Goal: Communication & Community: Ask a question

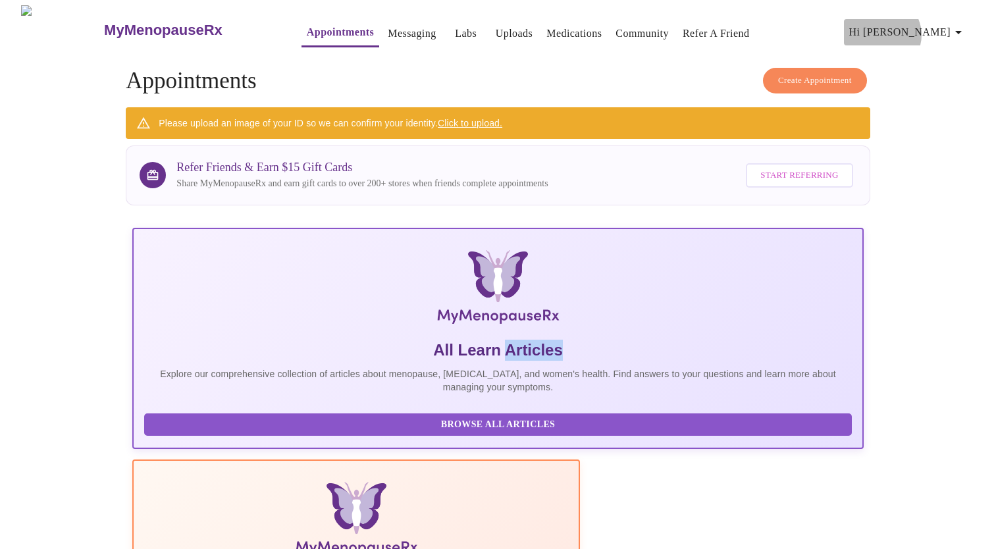
click at [945, 30] on span "Hi [PERSON_NAME]" at bounding box center [907, 32] width 117 height 18
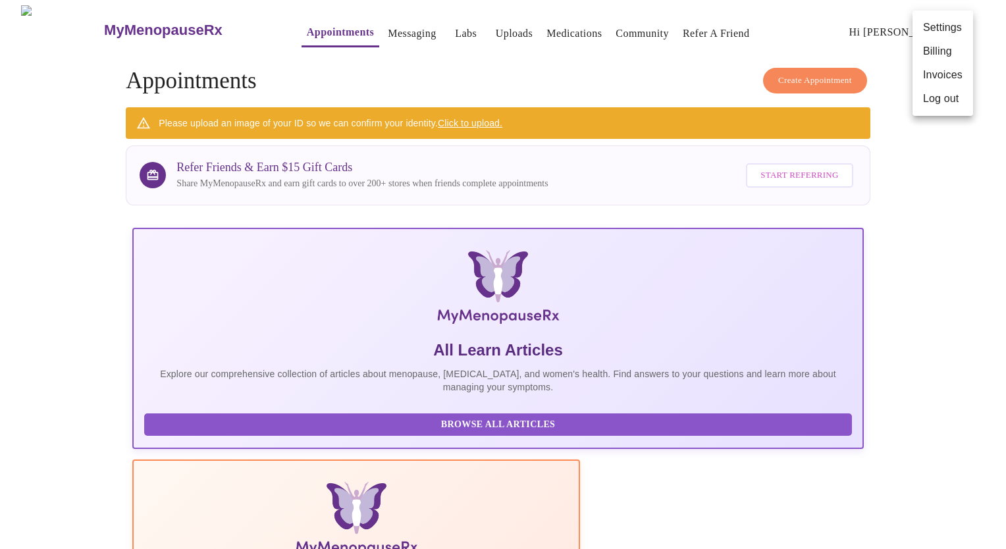
click at [480, 30] on div at bounding box center [503, 274] width 1006 height 549
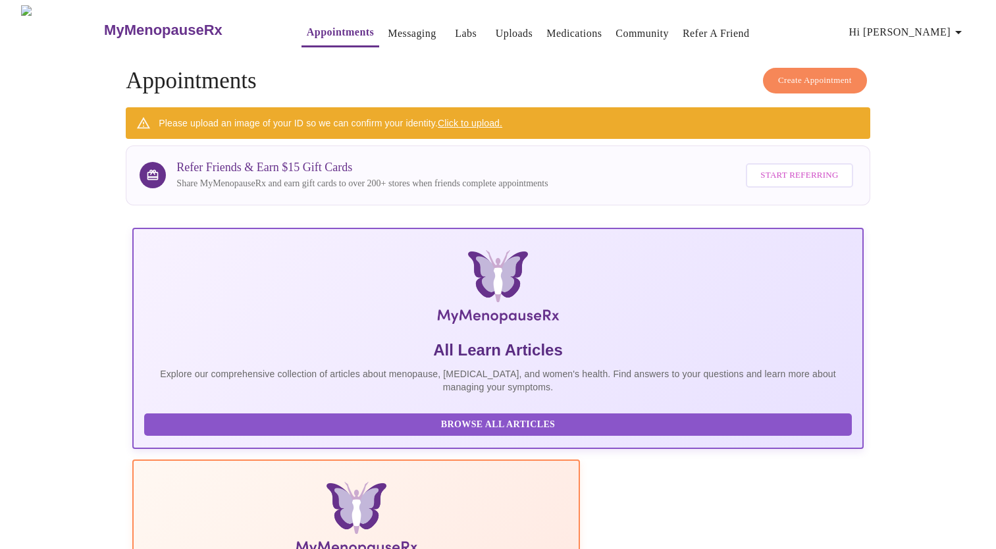
click at [307, 24] on link "Appointments" at bounding box center [340, 32] width 67 height 18
click at [918, 25] on span "Hi [PERSON_NAME]" at bounding box center [907, 32] width 117 height 18
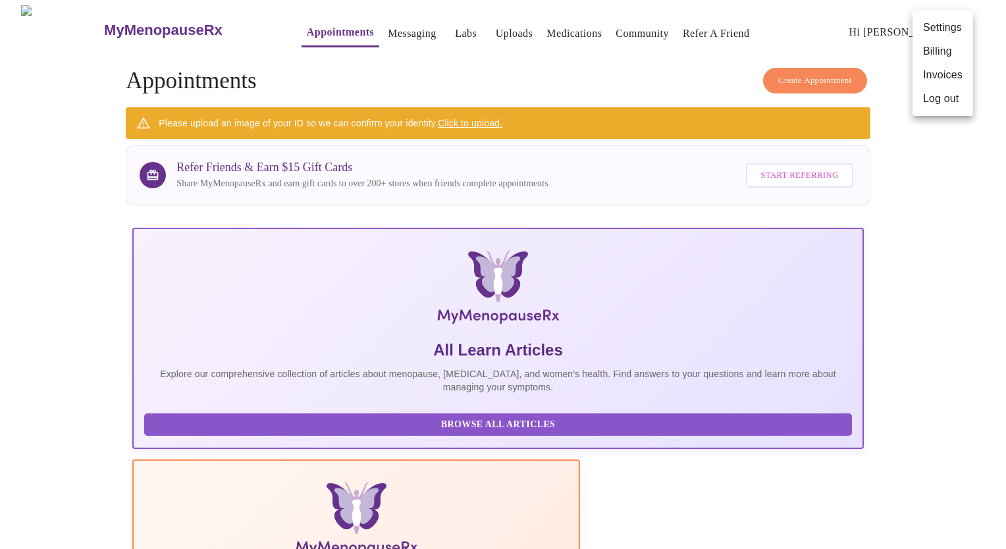
click at [933, 53] on li "Billing" at bounding box center [942, 51] width 61 height 24
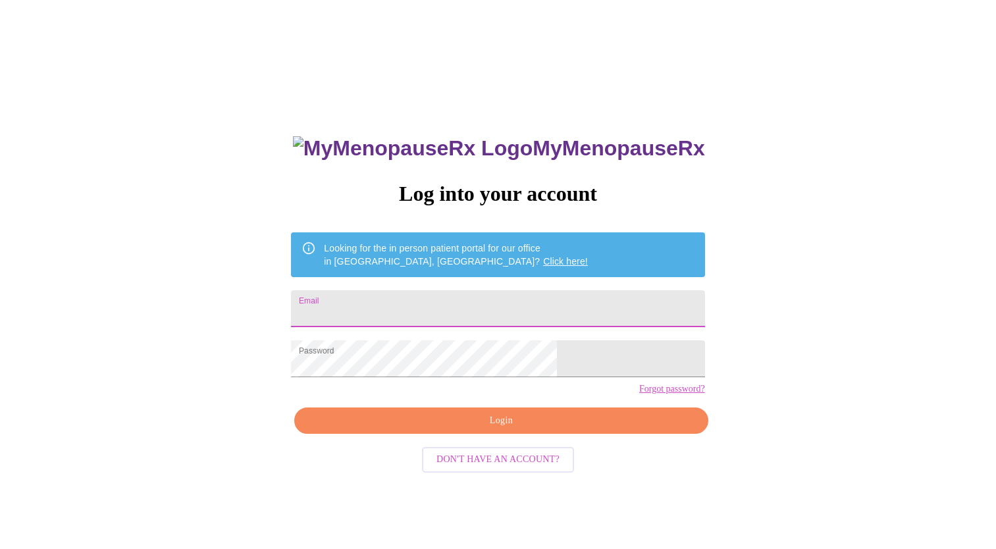
click at [481, 301] on input "Email" at bounding box center [497, 308] width 413 height 37
type input "debledet@msn.com"
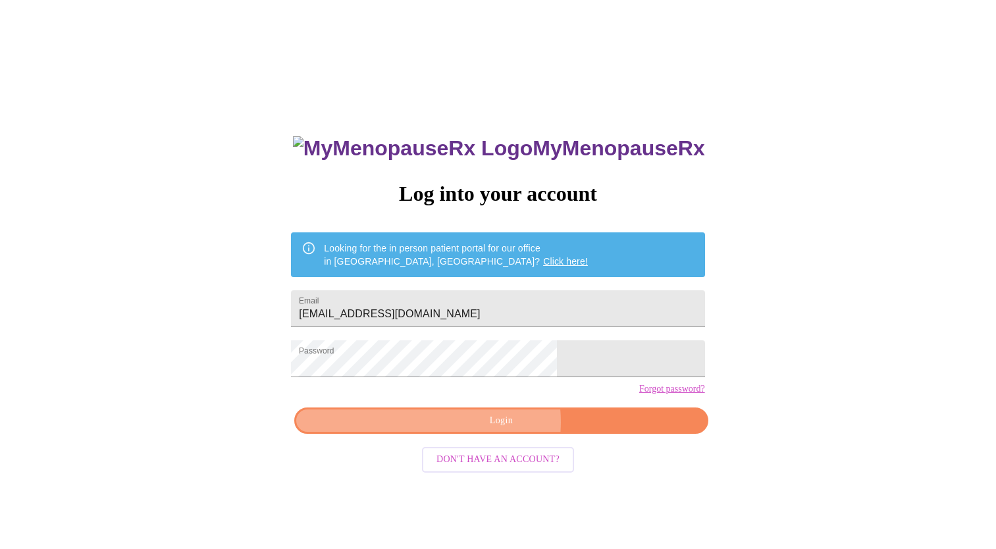
click at [496, 429] on span "Login" at bounding box center [500, 421] width 383 height 16
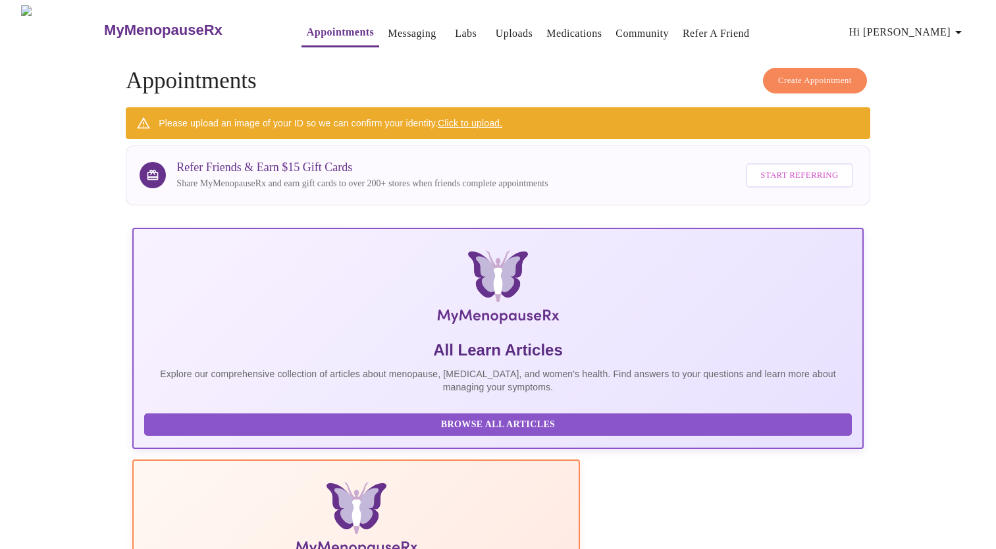
click at [403, 27] on link "Messaging" at bounding box center [412, 33] width 48 height 18
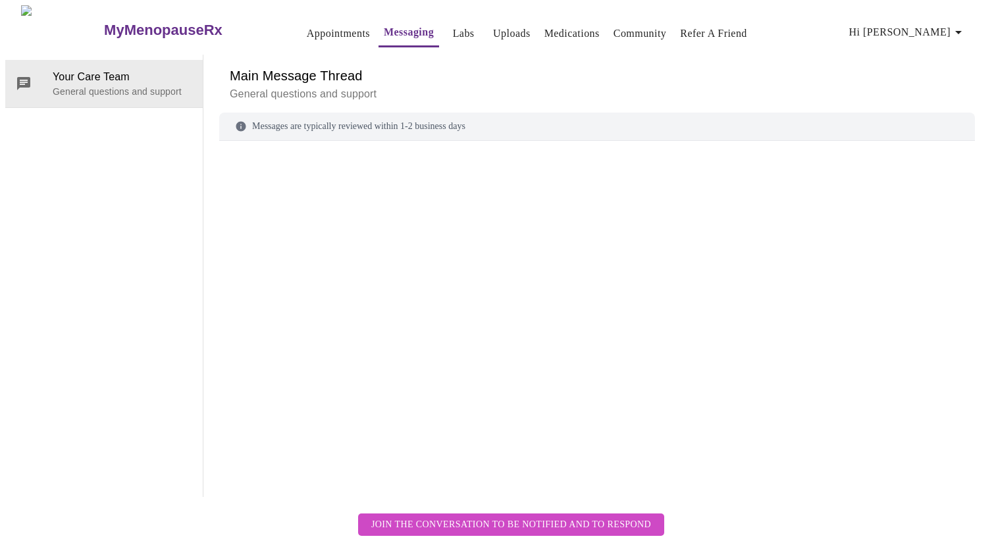
scroll to position [49, 0]
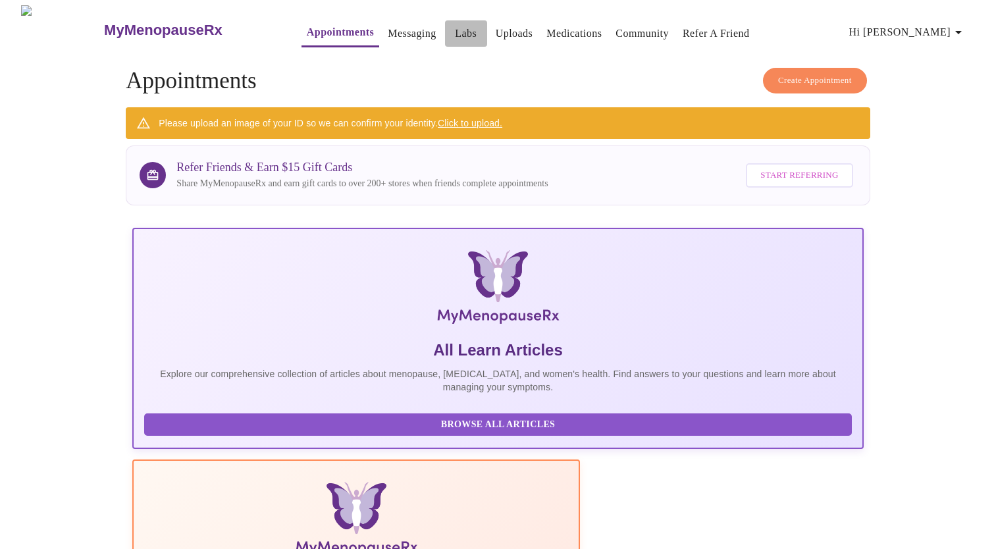
click at [455, 24] on link "Labs" at bounding box center [466, 33] width 22 height 18
click at [924, 26] on span "Hi [PERSON_NAME]" at bounding box center [907, 32] width 117 height 18
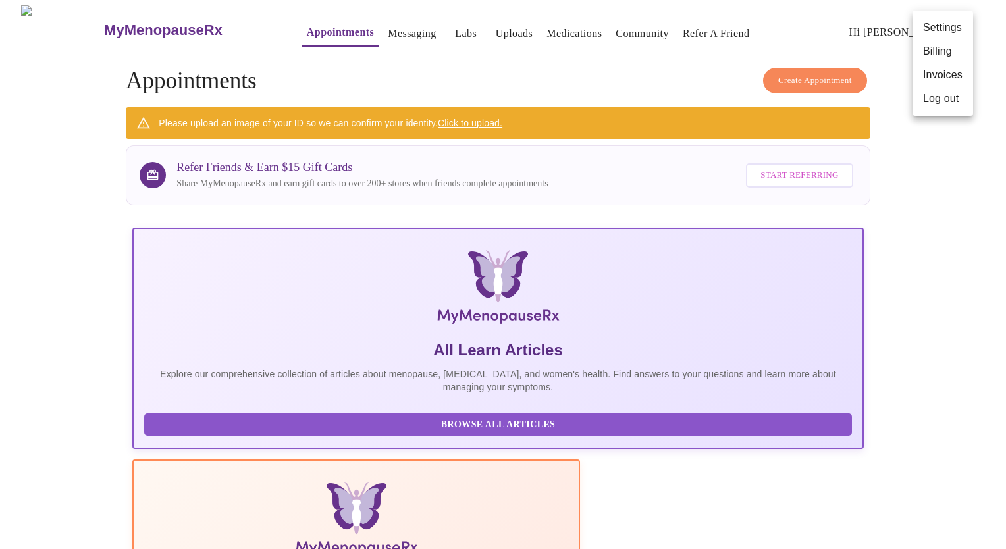
click at [95, 22] on div at bounding box center [503, 274] width 1006 height 549
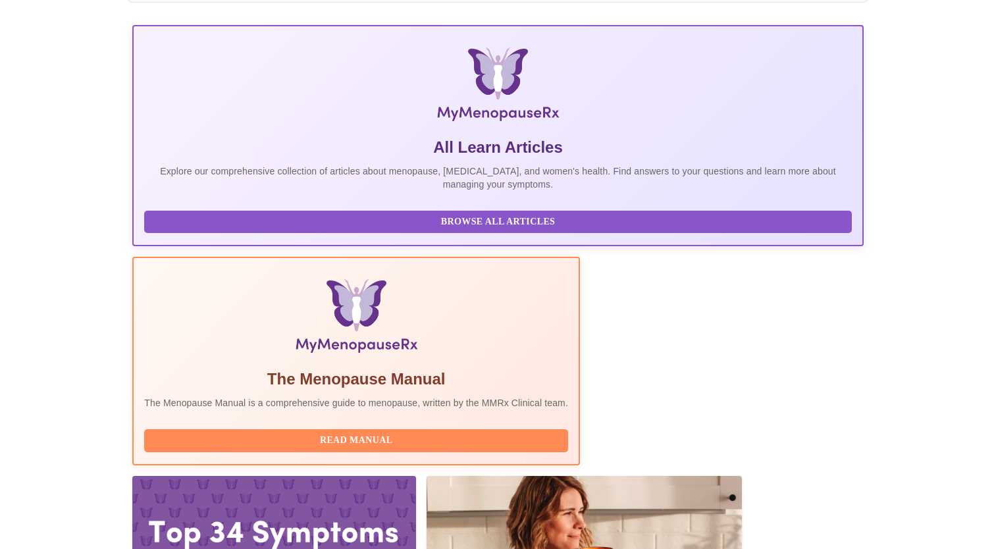
scroll to position [209, 0]
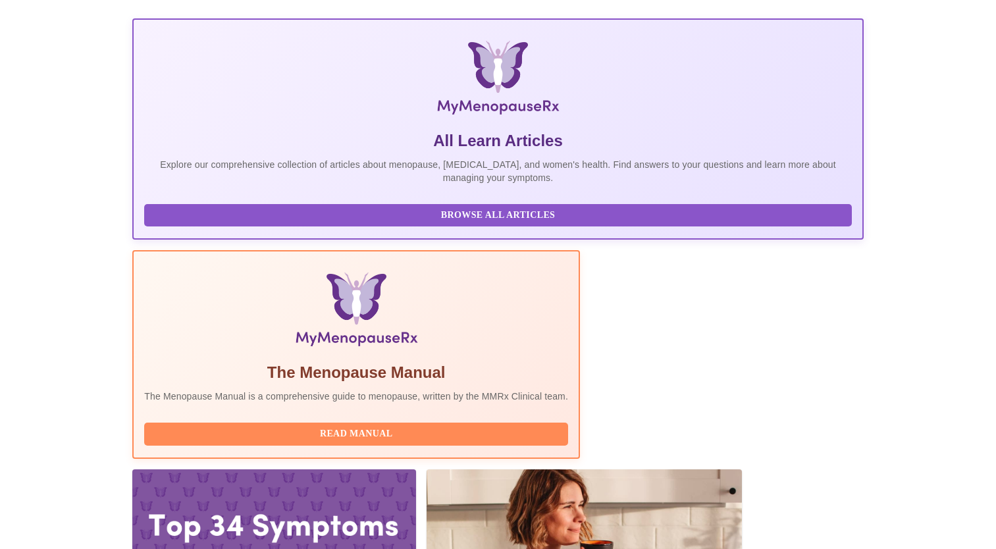
drag, startPoint x: 588, startPoint y: 450, endPoint x: 585, endPoint y: 426, distance: 24.0
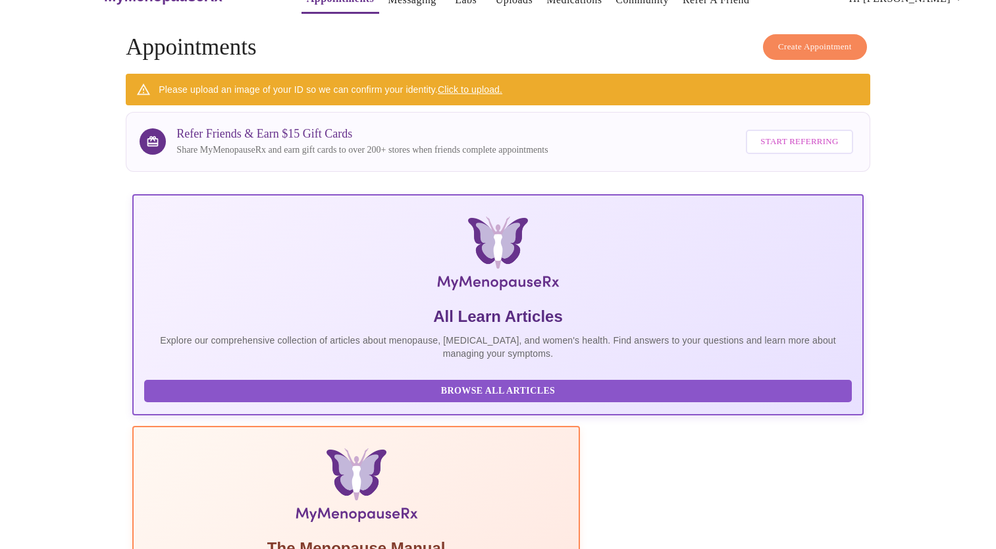
scroll to position [0, 0]
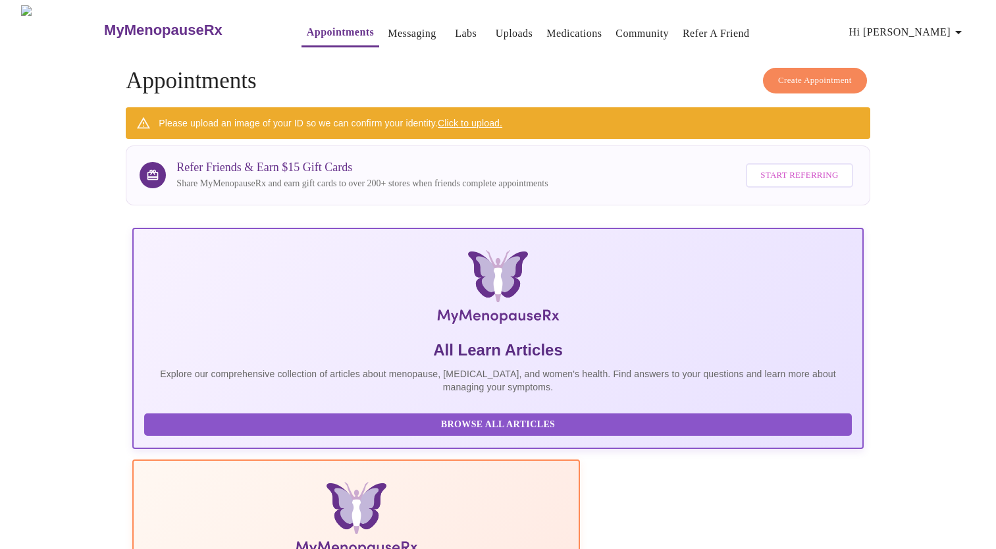
click at [481, 120] on link "Click to upload." at bounding box center [470, 123] width 65 height 11
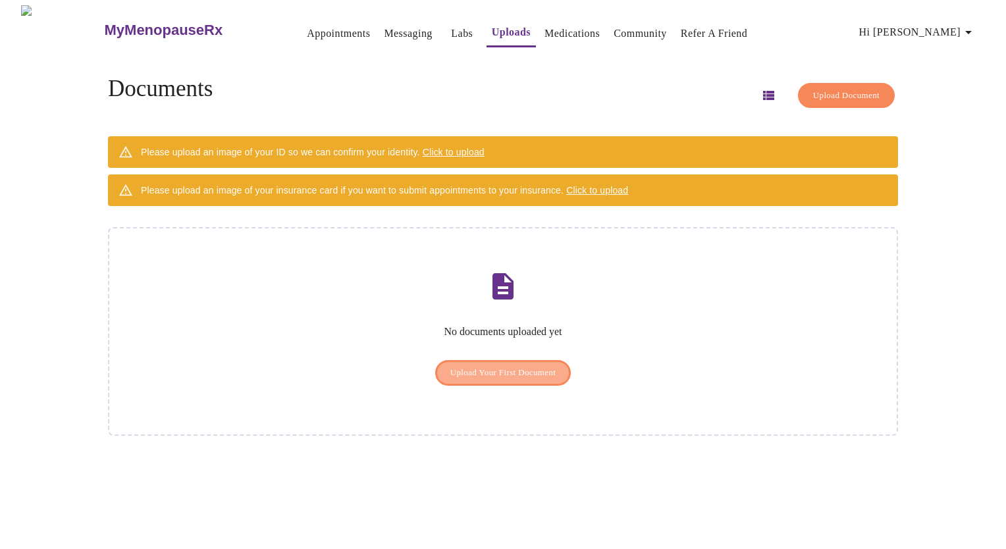
click at [502, 365] on span "Upload Your First Document" at bounding box center [503, 372] width 106 height 15
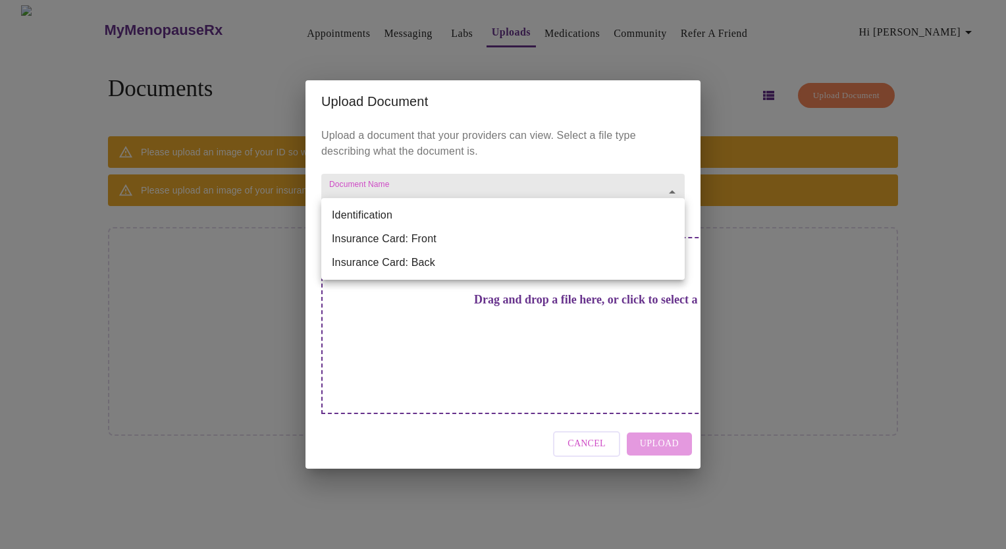
click at [447, 213] on body "MyMenopauseRx Appointments Messaging Labs Uploads Medications Community Refer a…" at bounding box center [502, 279] width 995 height 549
click at [447, 213] on li "Identification" at bounding box center [502, 215] width 363 height 24
type input "Identification"
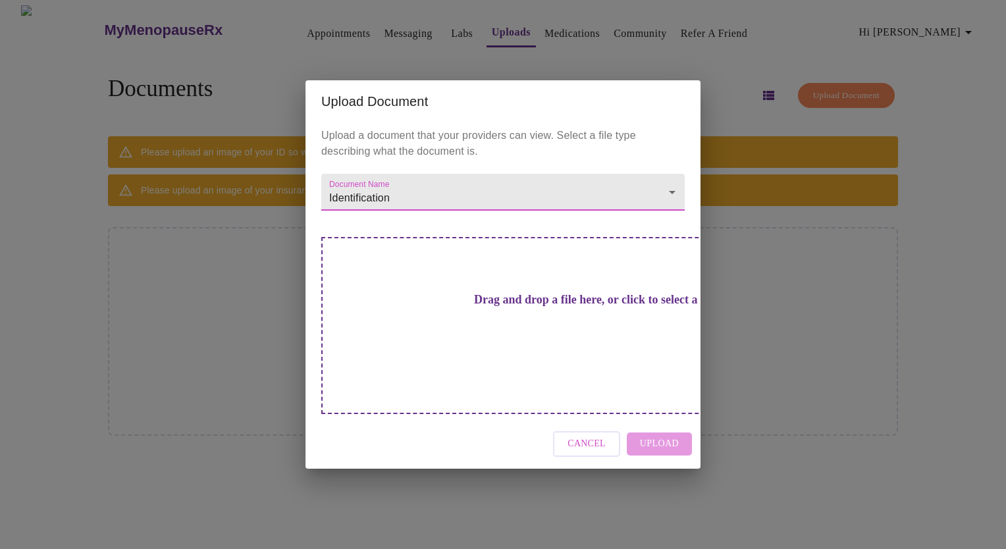
click at [447, 213] on body "MyMenopauseRx Appointments Messaging Labs Uploads Medications Community Refer a…" at bounding box center [502, 279] width 995 height 549
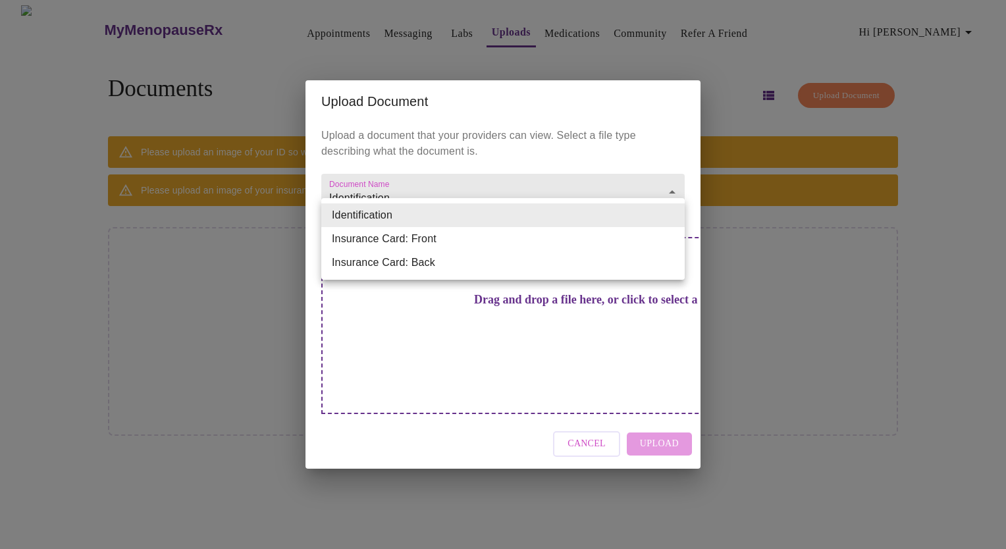
click at [338, 217] on li "Identification" at bounding box center [502, 215] width 363 height 24
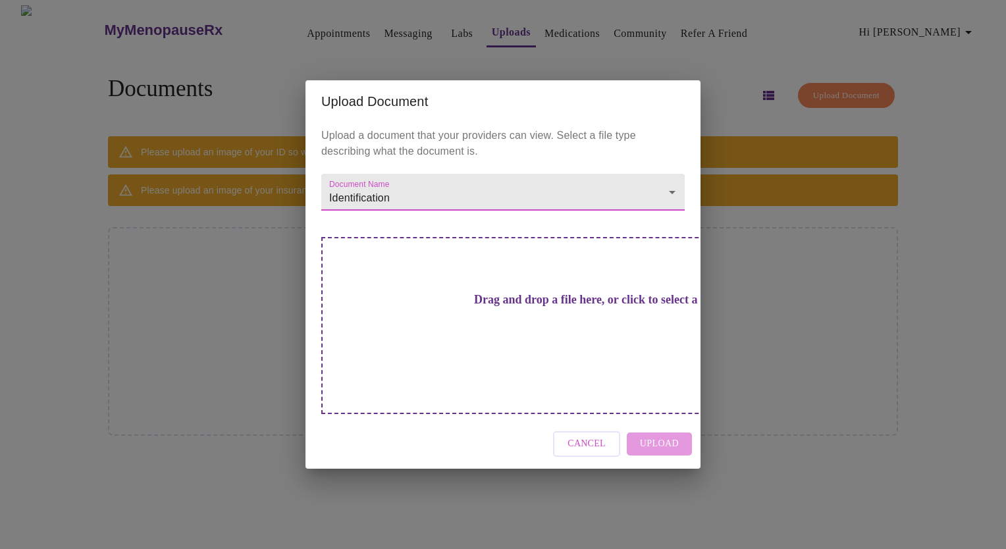
click at [499, 307] on h3 "Drag and drop a file here, or click to select a file" at bounding box center [594, 300] width 363 height 14
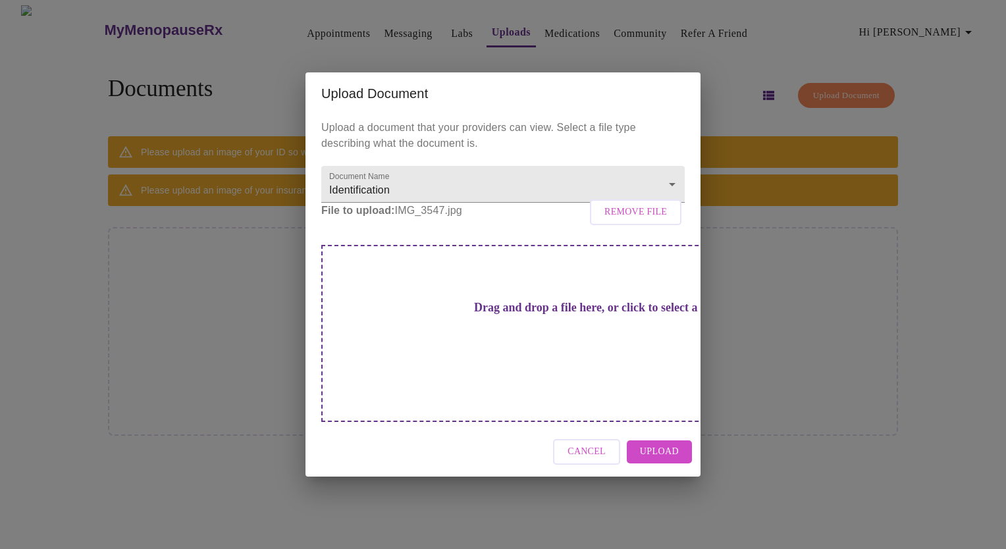
click at [430, 219] on p "File to upload: IMG_3547.jpg Remove File" at bounding box center [502, 211] width 363 height 16
click at [666, 444] on span "Upload" at bounding box center [659, 452] width 39 height 16
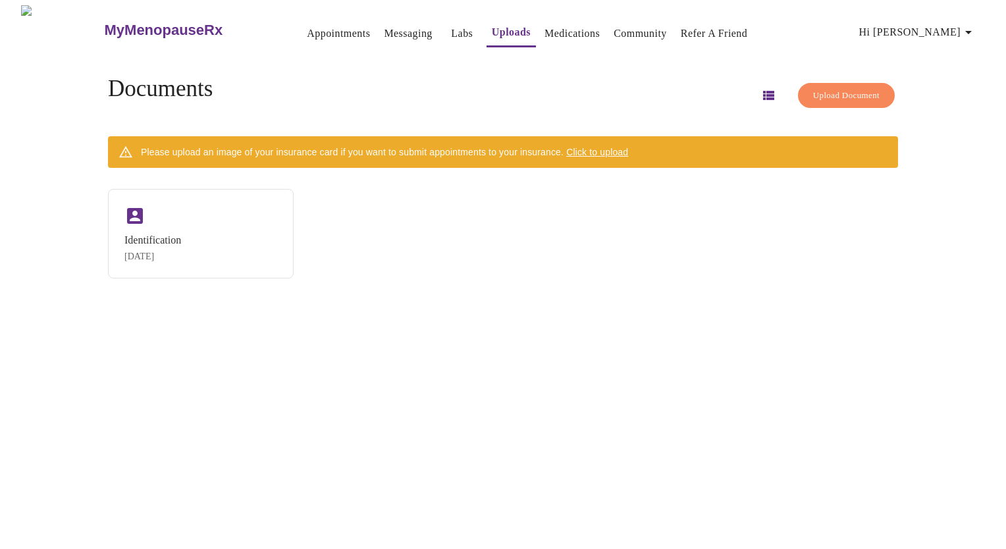
click at [763, 91] on icon "button" at bounding box center [768, 95] width 11 height 9
click at [941, 26] on span "Hi [PERSON_NAME]" at bounding box center [917, 32] width 117 height 18
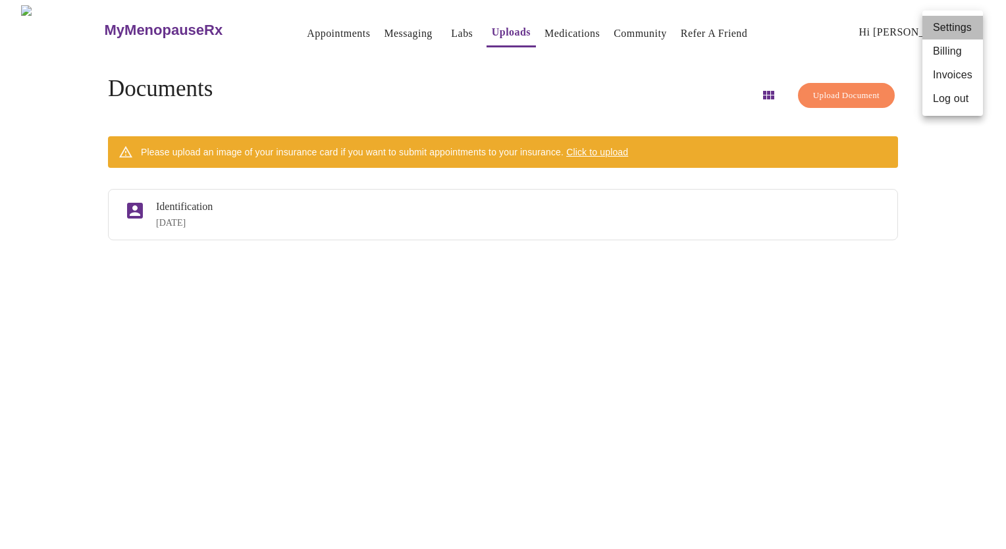
click at [938, 28] on li "Settings" at bounding box center [952, 28] width 61 height 24
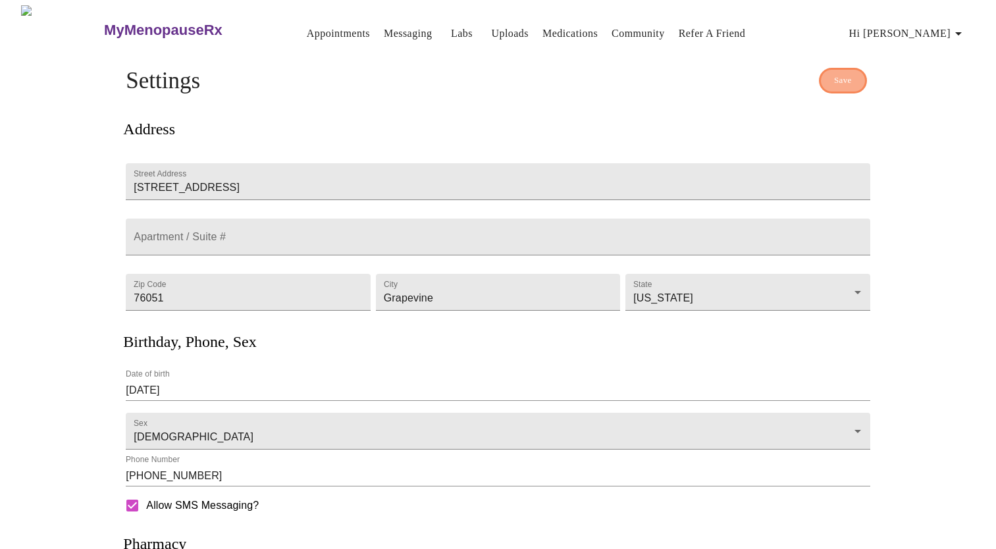
click at [848, 73] on span "Save" at bounding box center [843, 80] width 18 height 15
click at [307, 28] on link "Appointments" at bounding box center [338, 33] width 63 height 18
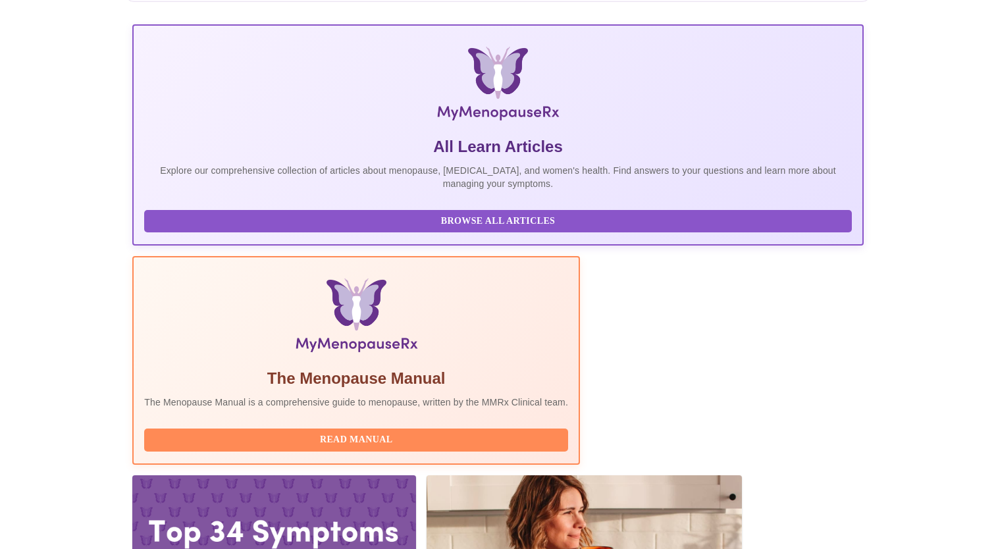
scroll to position [171, 0]
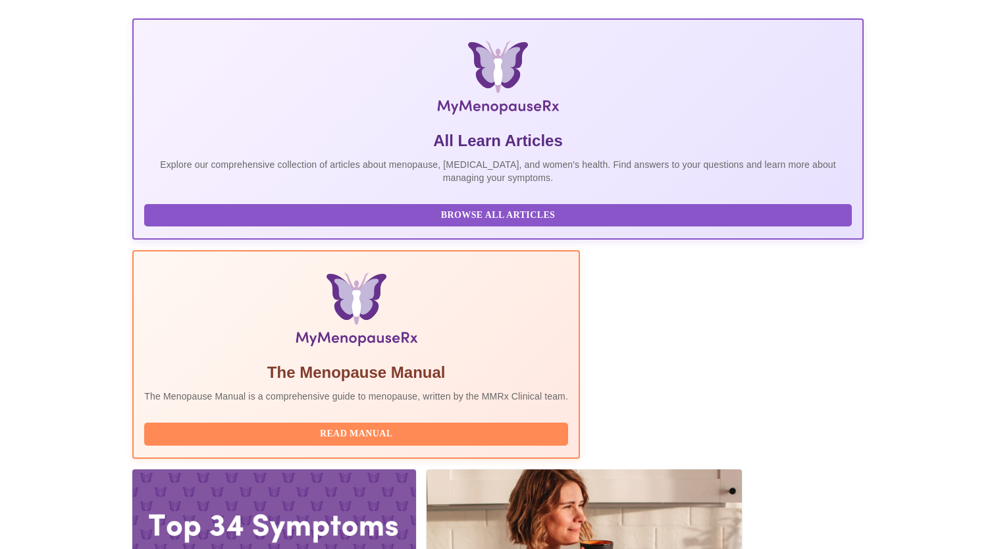
drag, startPoint x: 592, startPoint y: 452, endPoint x: 509, endPoint y: 357, distance: 125.0
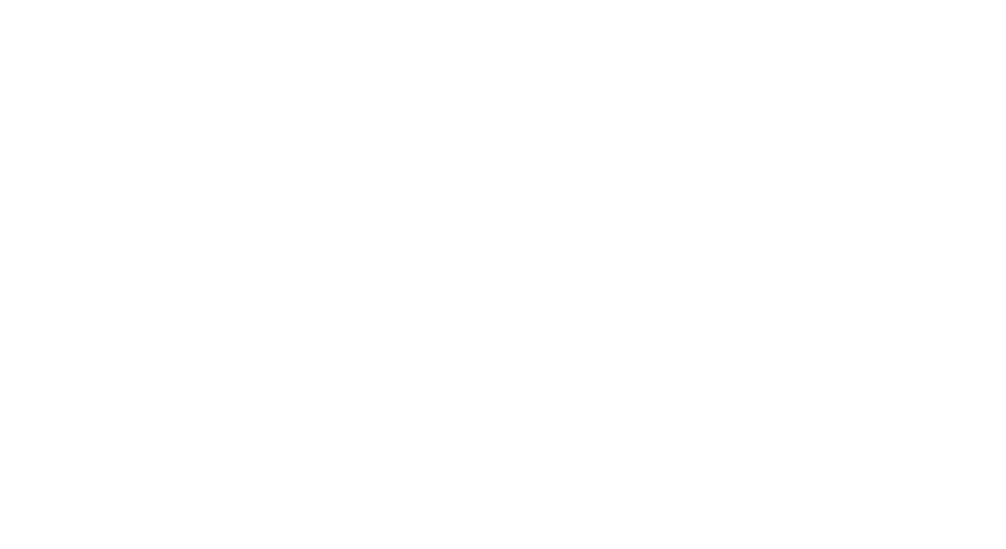
click at [489, 5] on div at bounding box center [502, 5] width 995 height 0
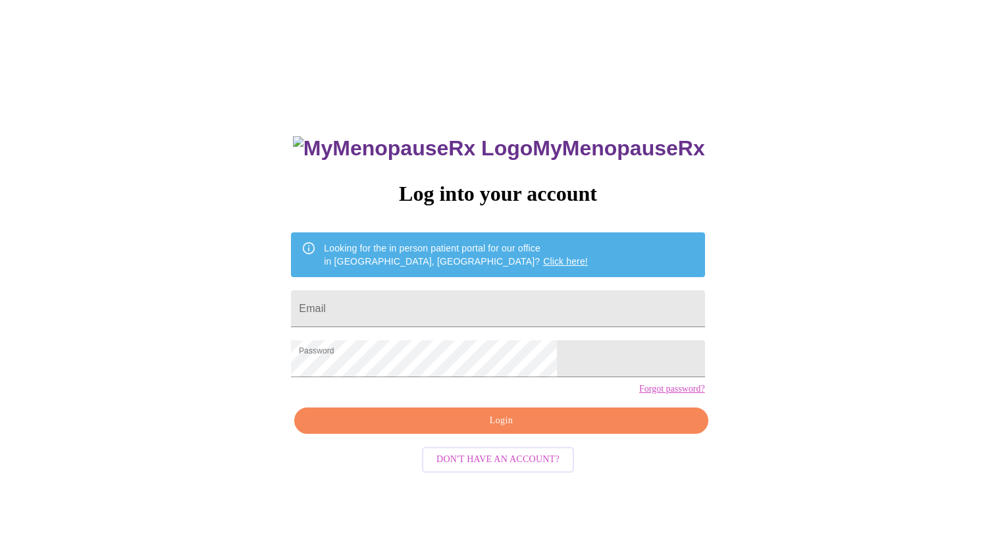
scroll to position [13, 0]
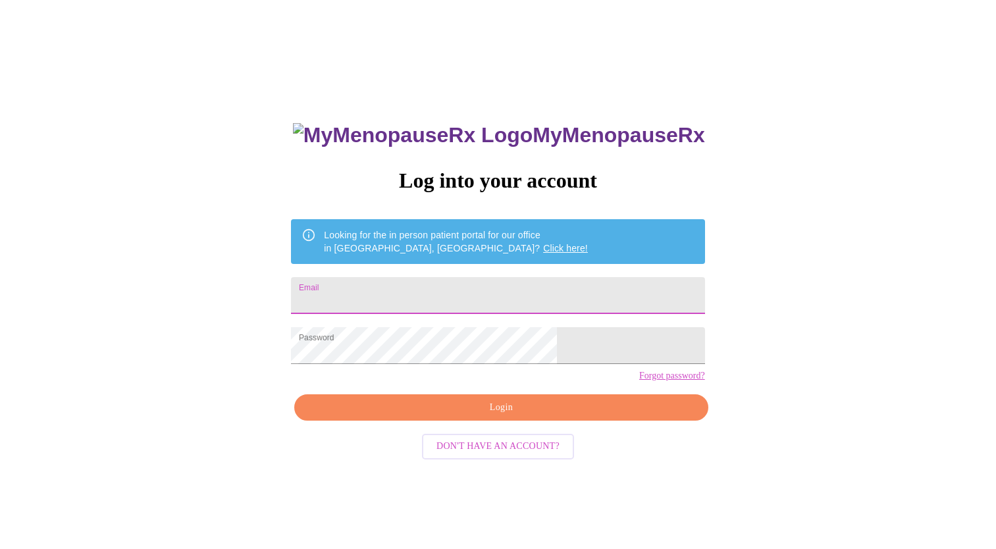
click at [510, 286] on input "Email" at bounding box center [497, 295] width 413 height 37
type input "debledet@msn.com"
click at [527, 416] on span "Login" at bounding box center [500, 408] width 383 height 16
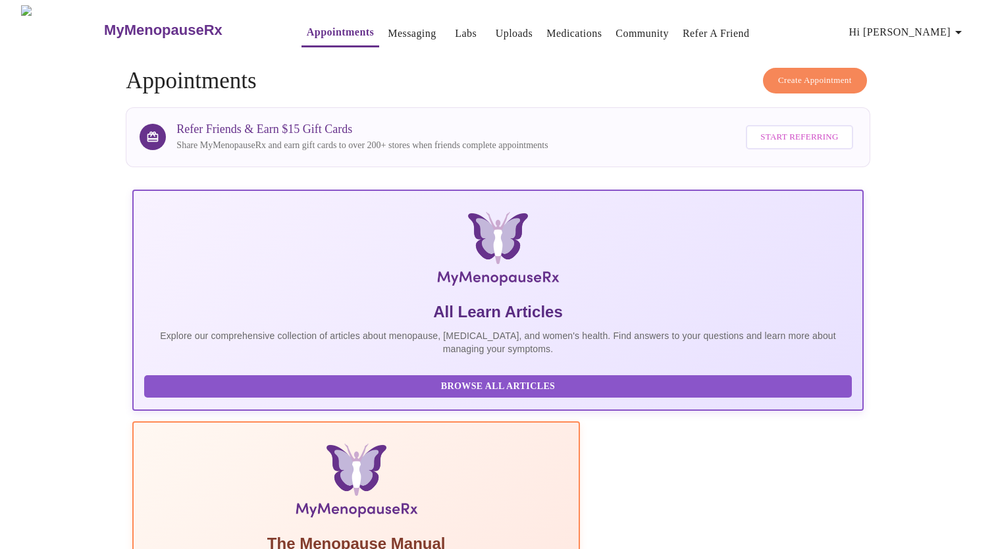
click at [940, 24] on span "Hi [PERSON_NAME]" at bounding box center [907, 32] width 117 height 18
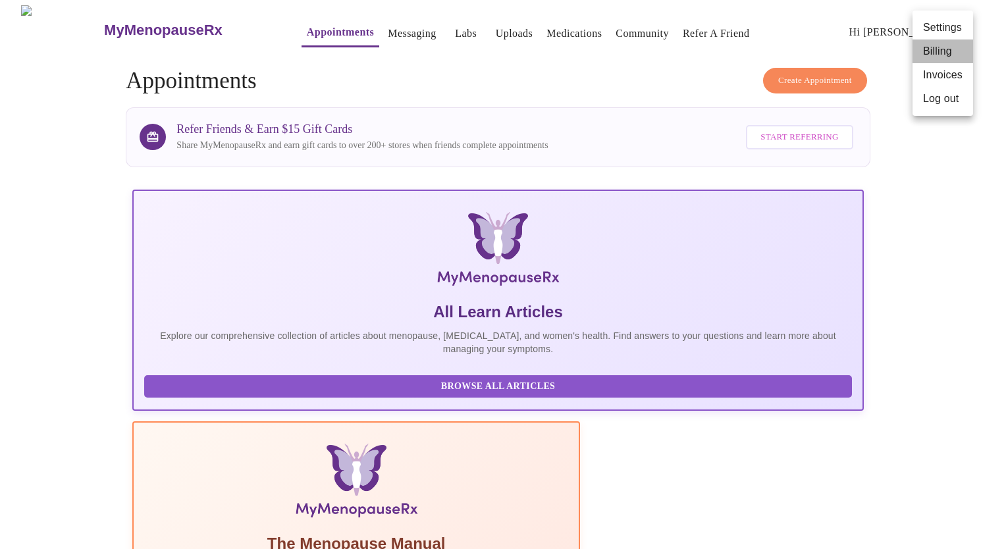
click at [942, 54] on li "Billing" at bounding box center [942, 51] width 61 height 24
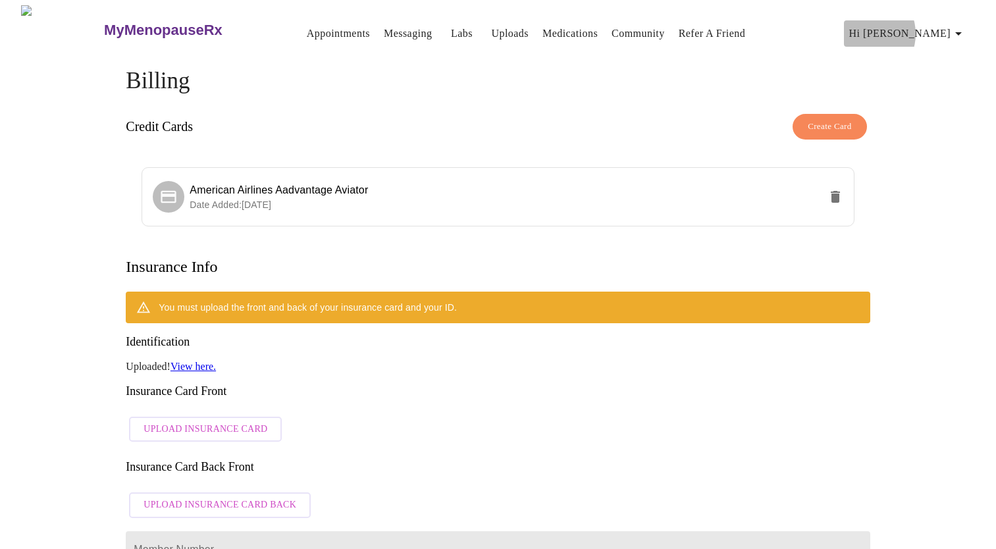
click at [927, 28] on span "Hi [PERSON_NAME]" at bounding box center [907, 33] width 117 height 18
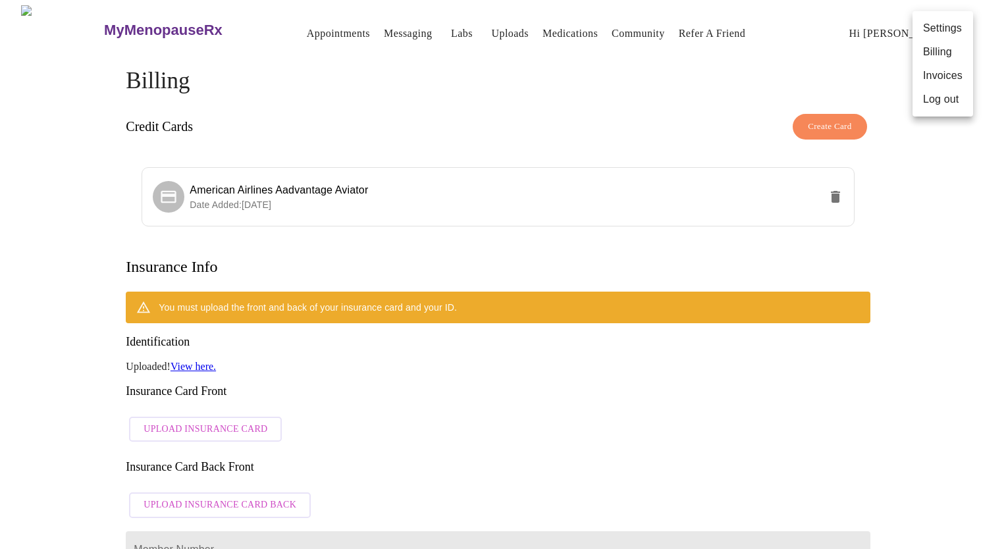
click at [935, 73] on li "Invoices" at bounding box center [942, 76] width 61 height 24
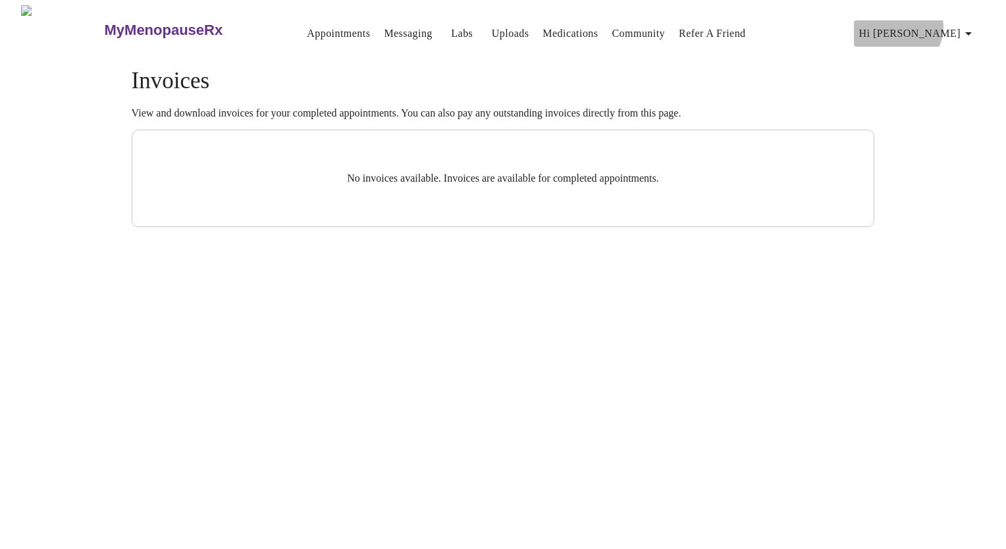
click at [960, 24] on span "Hi [PERSON_NAME]" at bounding box center [917, 33] width 117 height 18
click at [615, 30] on div at bounding box center [503, 274] width 1006 height 549
click at [617, 24] on link "Community" at bounding box center [638, 33] width 53 height 18
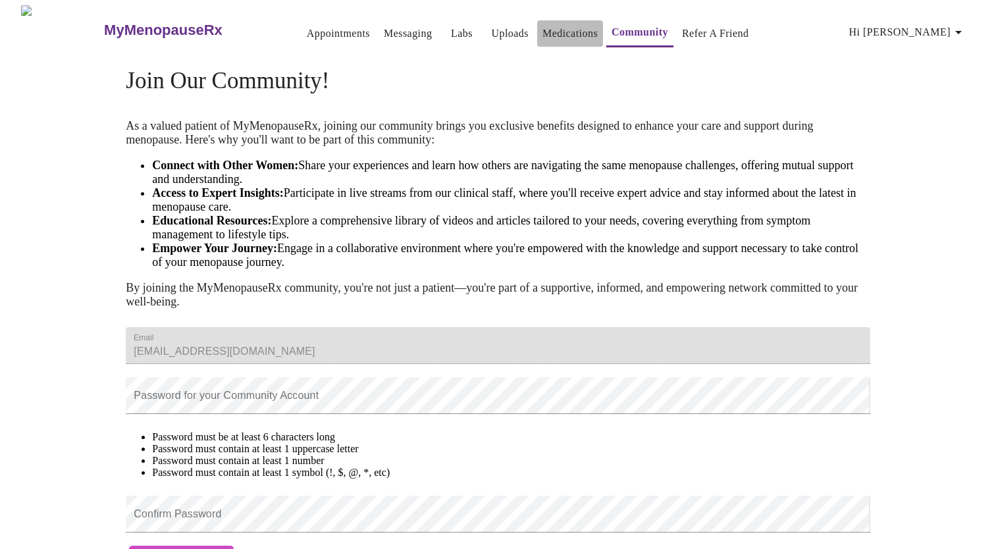
click at [549, 24] on link "Medications" at bounding box center [569, 33] width 55 height 18
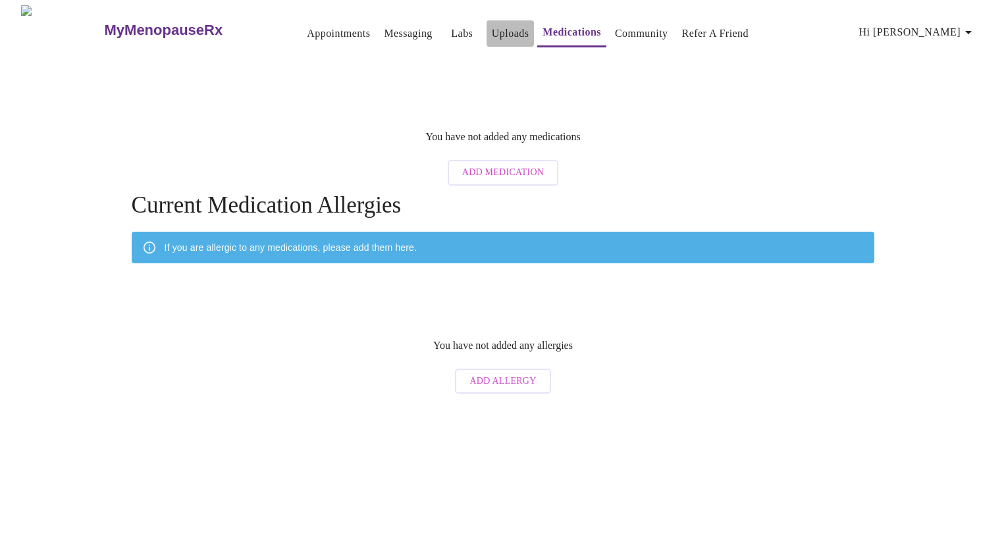
click at [492, 24] on link "Uploads" at bounding box center [511, 33] width 38 height 18
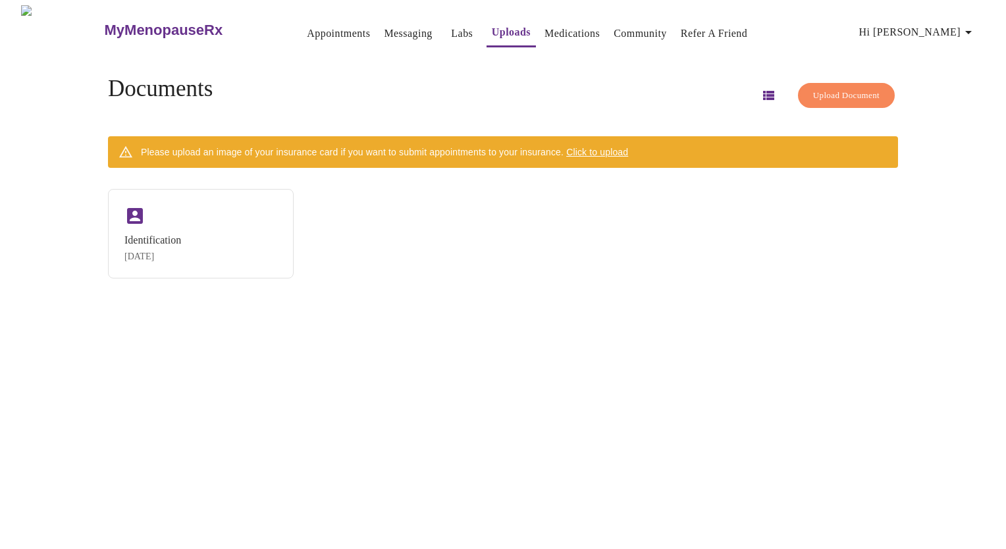
click at [451, 26] on link "Labs" at bounding box center [462, 33] width 22 height 18
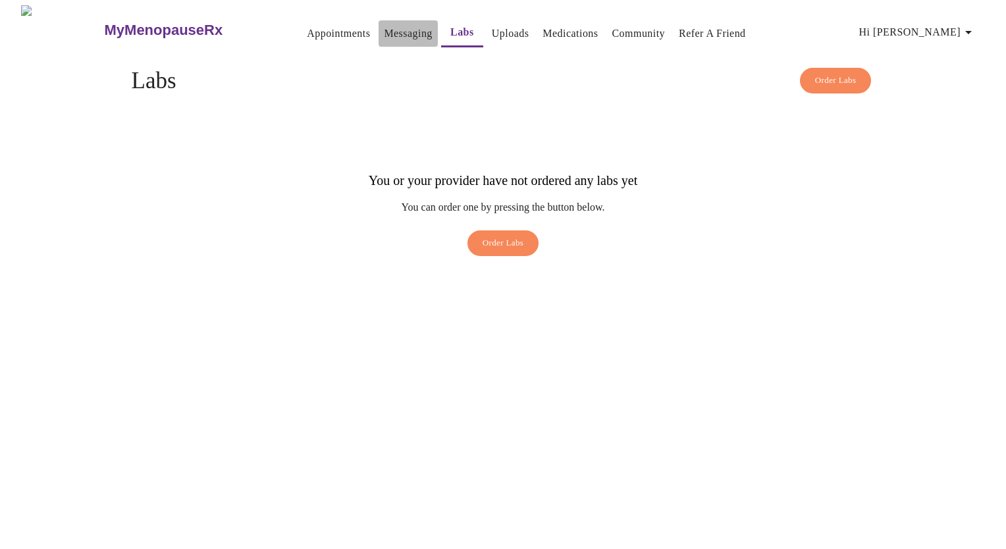
click at [384, 24] on link "Messaging" at bounding box center [408, 33] width 48 height 18
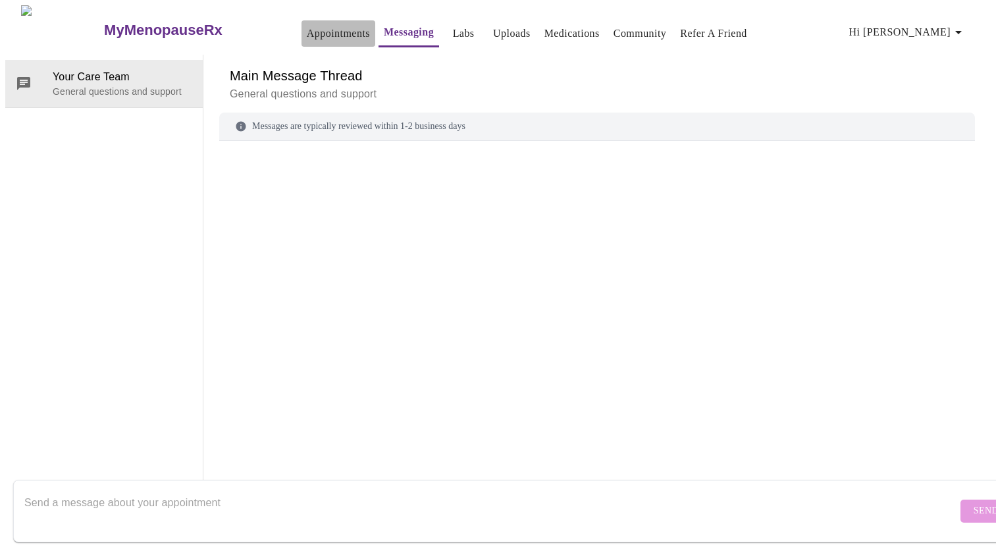
click at [307, 26] on link "Appointments" at bounding box center [338, 33] width 63 height 18
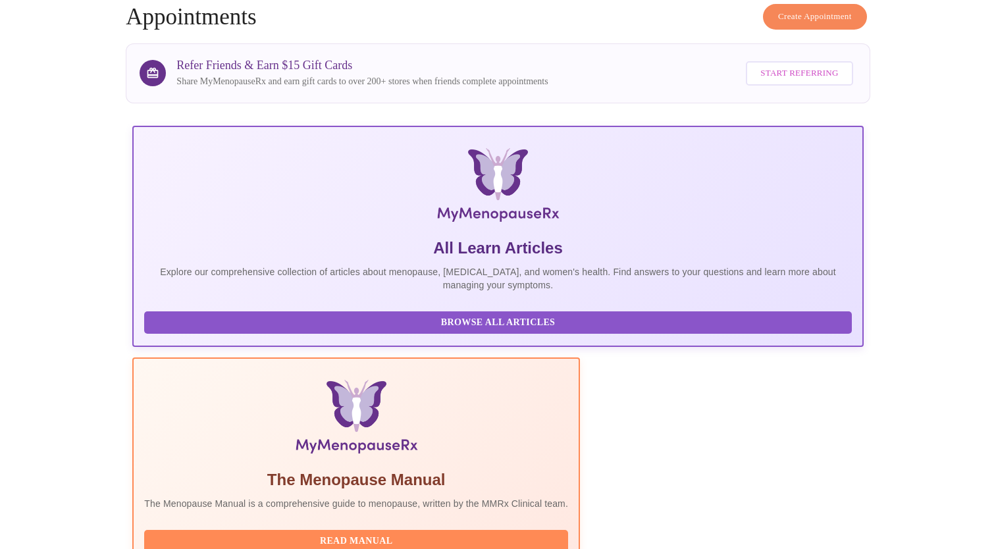
scroll to position [171, 0]
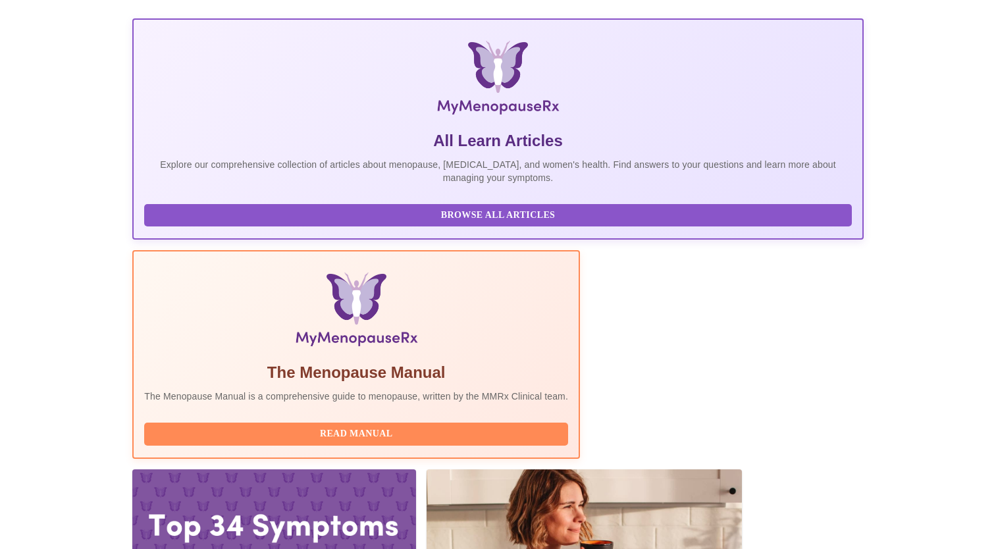
drag, startPoint x: 581, startPoint y: 447, endPoint x: 588, endPoint y: 443, distance: 8.2
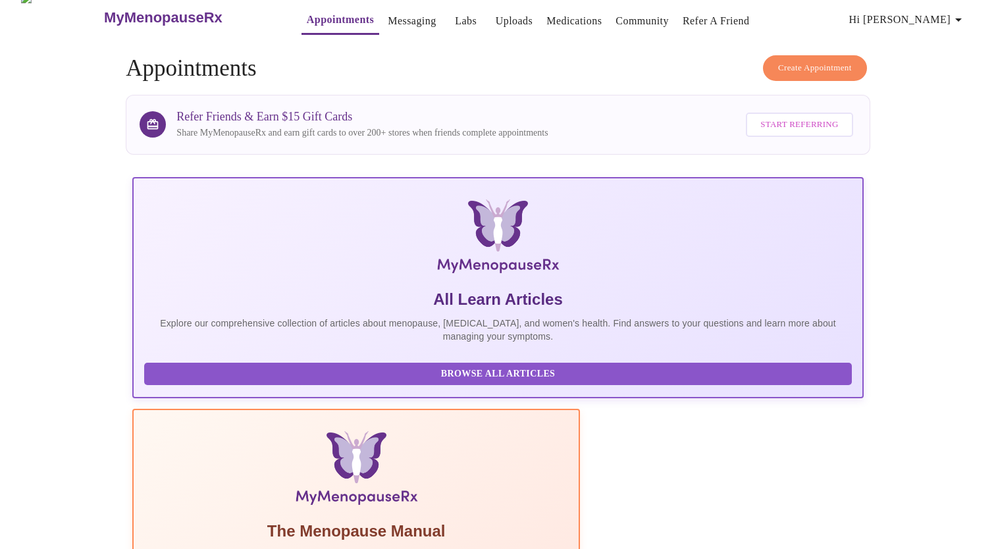
scroll to position [0, 0]
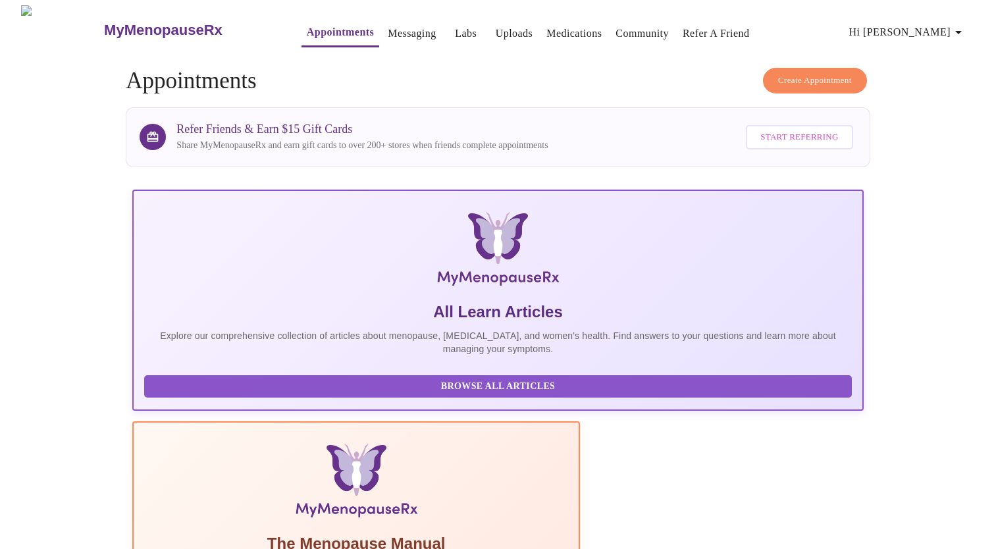
click at [104, 26] on h3 "MyMenopauseRx" at bounding box center [163, 30] width 118 height 17
click at [388, 26] on link "Messaging" at bounding box center [412, 33] width 48 height 18
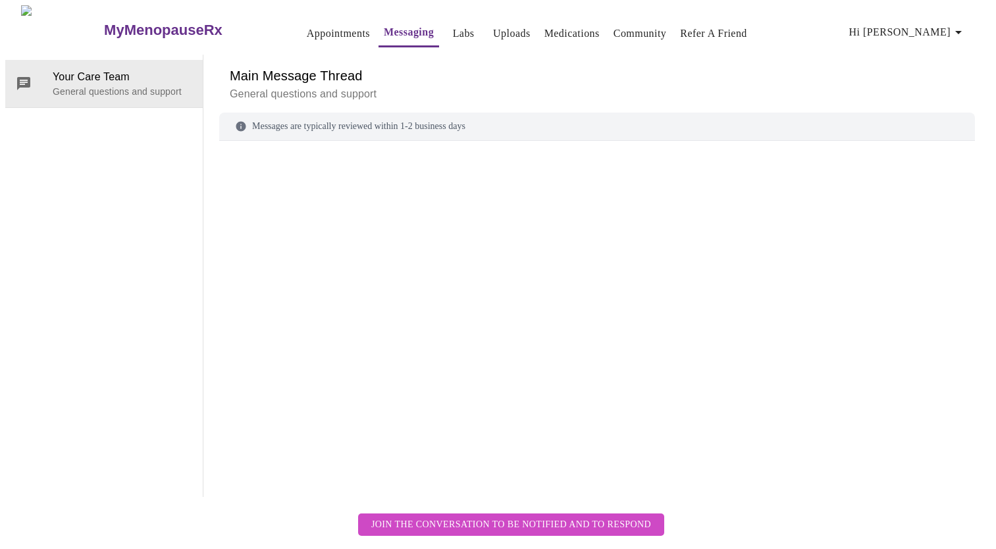
scroll to position [49, 0]
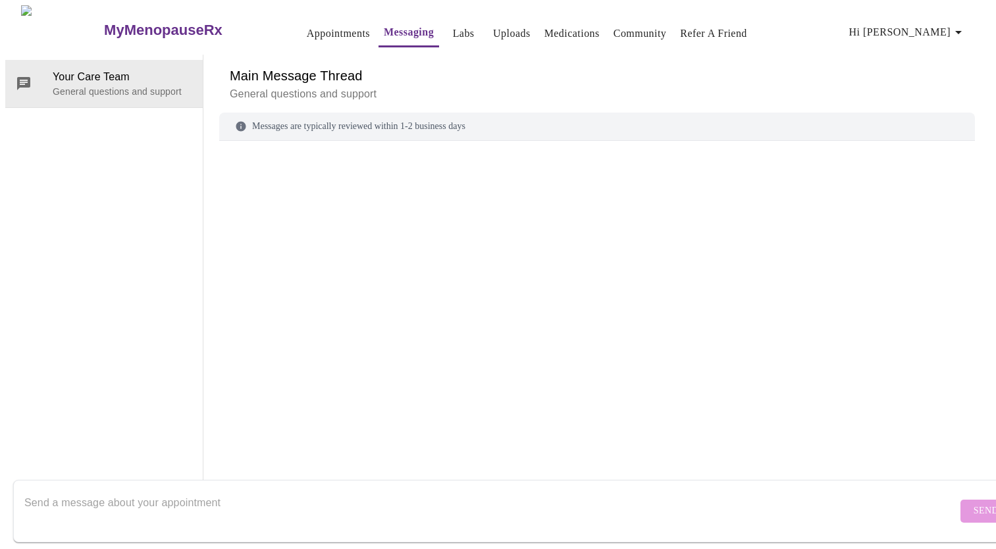
click at [219, 490] on textarea "Send a message about your appointment" at bounding box center [490, 511] width 933 height 42
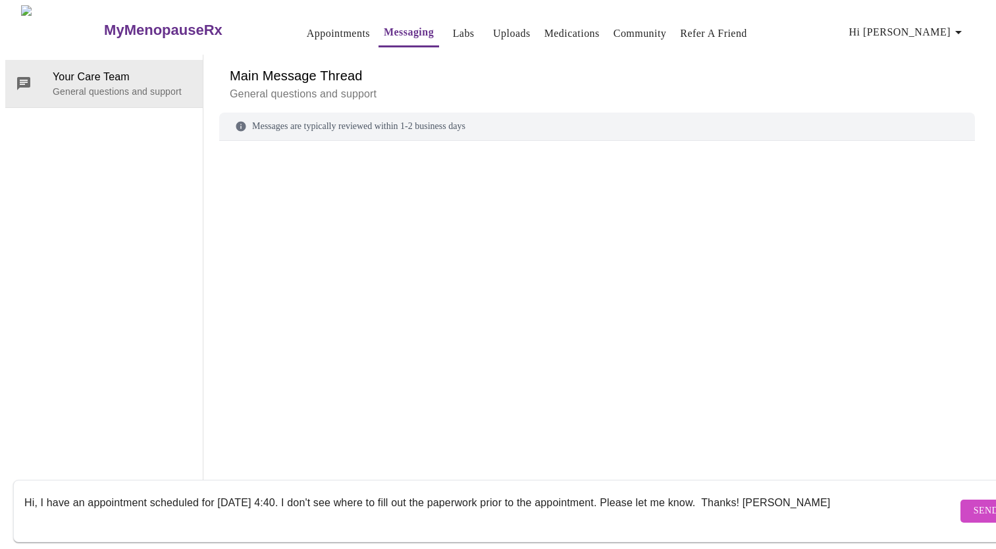
type textarea "Hi, I have an appointment scheduled for [DATE] 4:40. I don't see where to fill …"
click at [974, 503] on span "Send" at bounding box center [986, 511] width 25 height 16
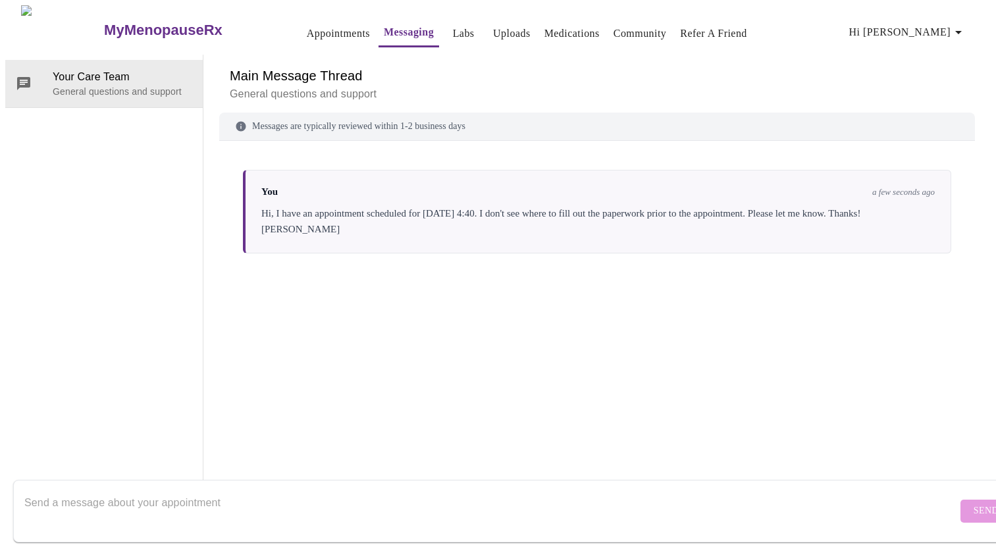
scroll to position [0, 0]
click at [53, 21] on img at bounding box center [62, 29] width 82 height 49
click at [104, 22] on h3 "MyMenopauseRx" at bounding box center [163, 30] width 118 height 17
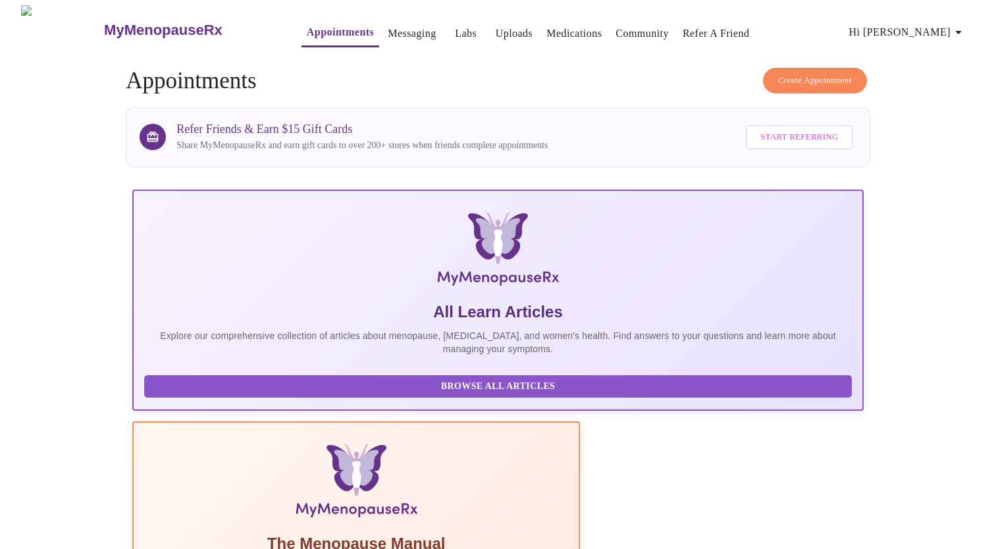
click at [104, 22] on h3 "MyMenopauseRx" at bounding box center [163, 30] width 118 height 17
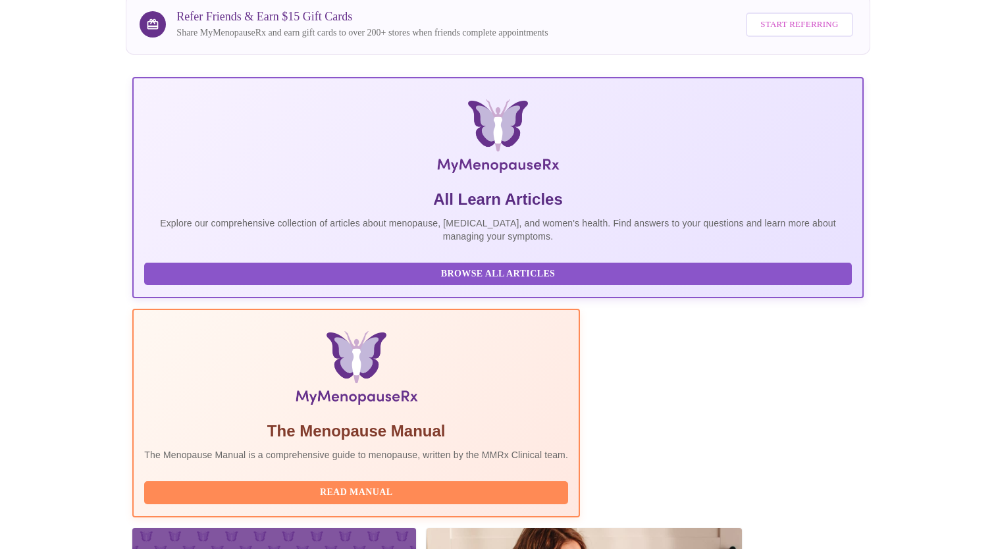
scroll to position [171, 0]
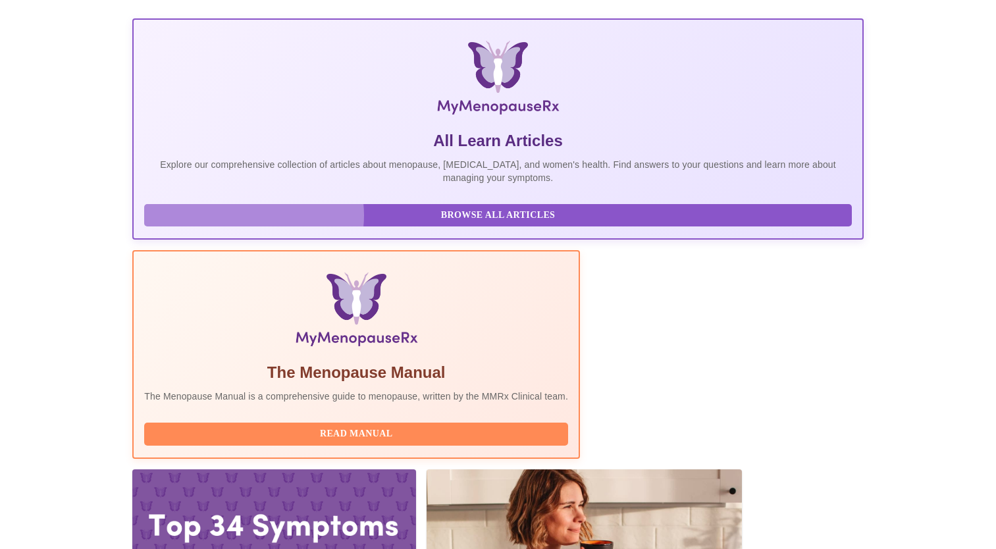
click at [254, 224] on span "Browse All Articles" at bounding box center [497, 215] width 681 height 16
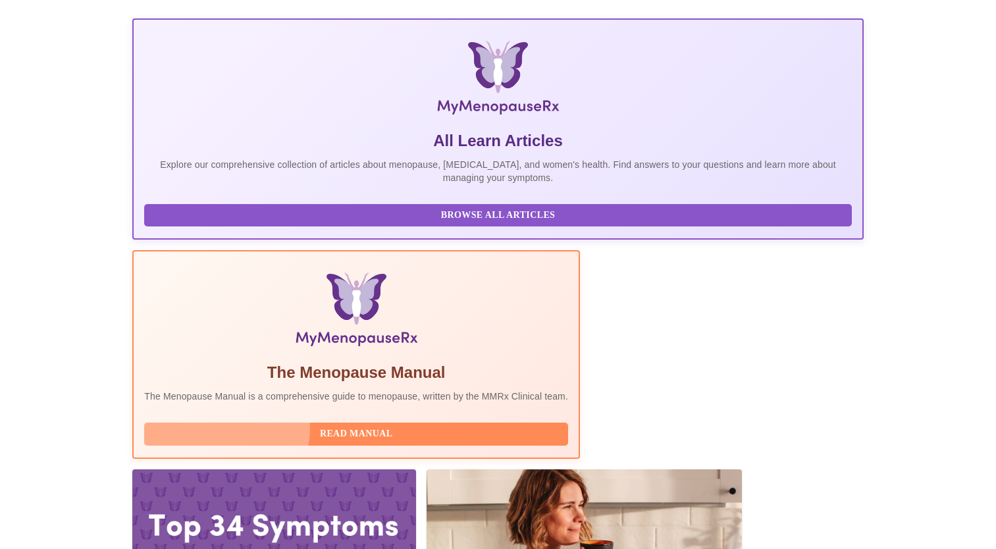
click at [423, 426] on span "Read Manual" at bounding box center [356, 434] width 398 height 16
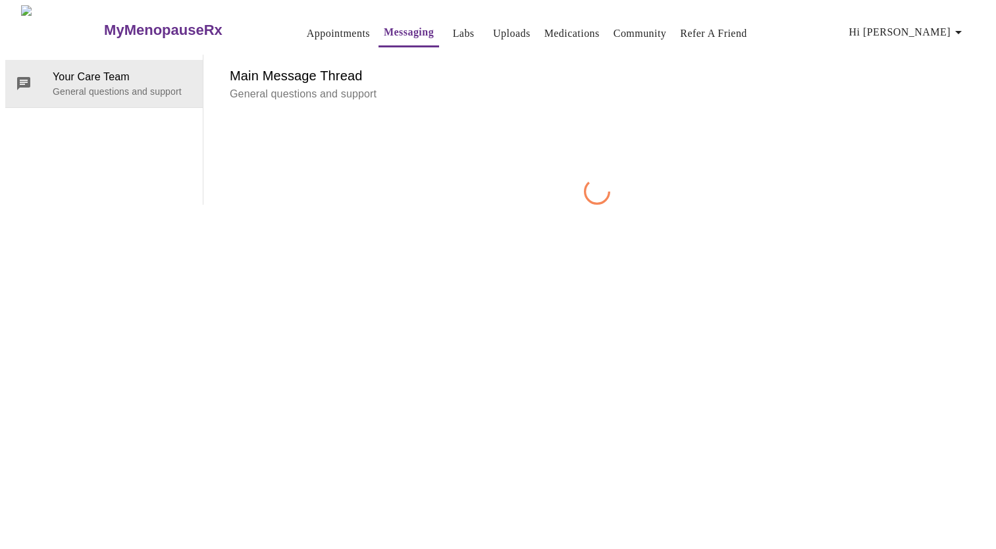
scroll to position [49, 0]
